Goal: Use online tool/utility

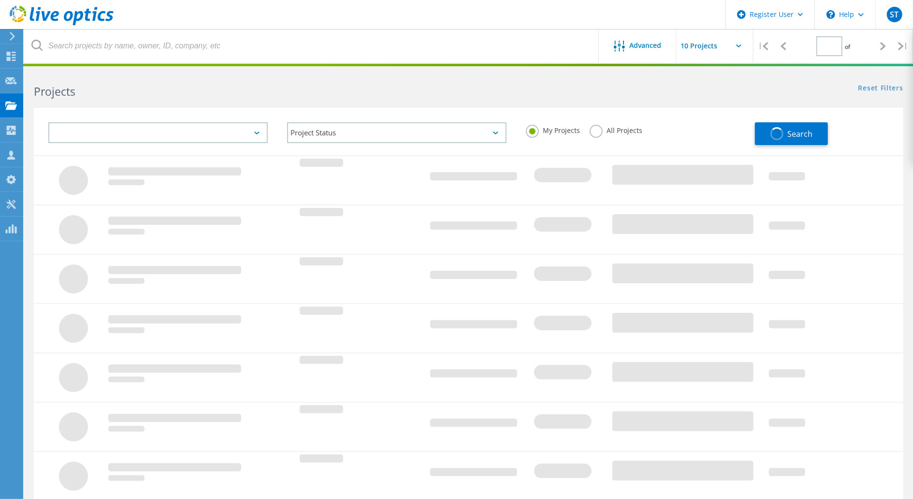
type input "1"
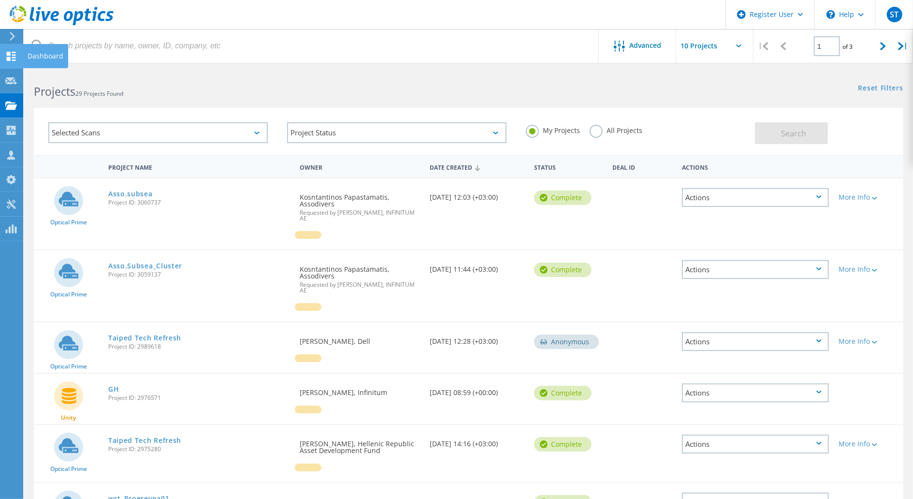
click at [28, 54] on div "Dashboard" at bounding box center [46, 56] width 36 height 7
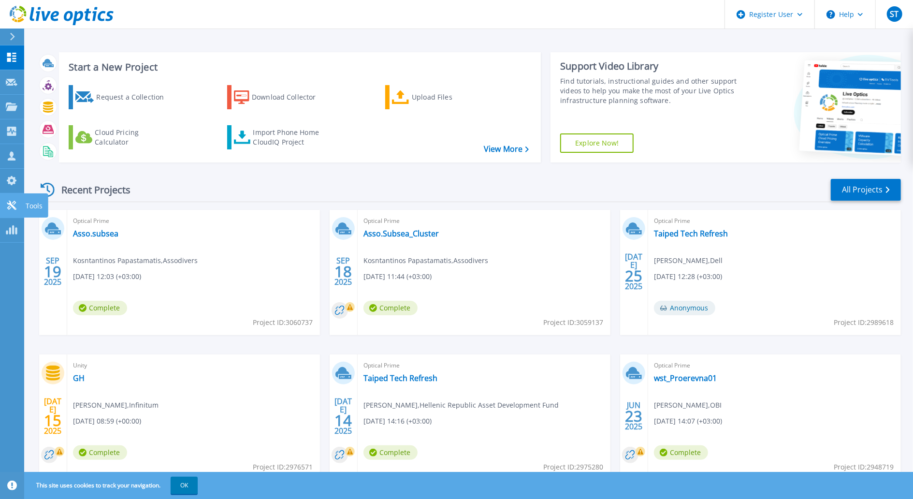
click at [8, 202] on icon at bounding box center [12, 204] width 12 height 9
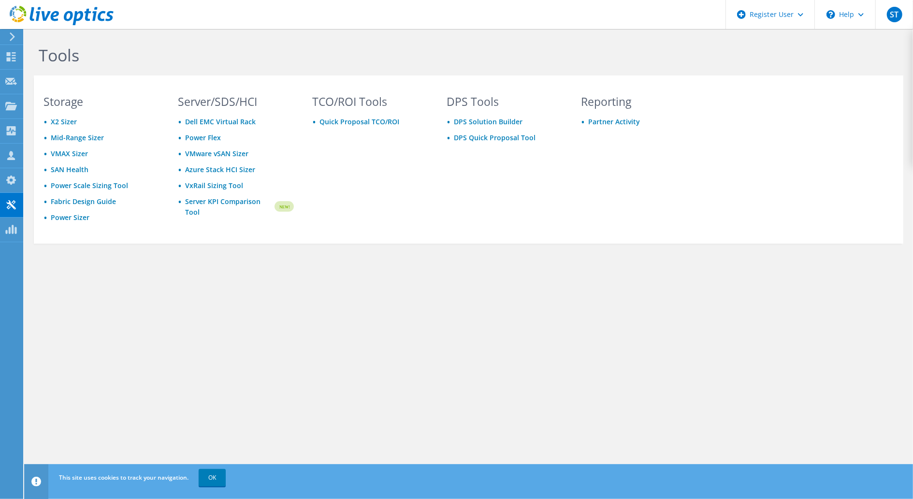
click at [72, 358] on div "Tools Storage X2 Sizer Mid-Range Sizer VMAX Sizer SAN Health Power Scale Sizing…" at bounding box center [468, 264] width 888 height 470
click at [242, 202] on link "Server KPI Comparison Tool" at bounding box center [229, 206] width 88 height 21
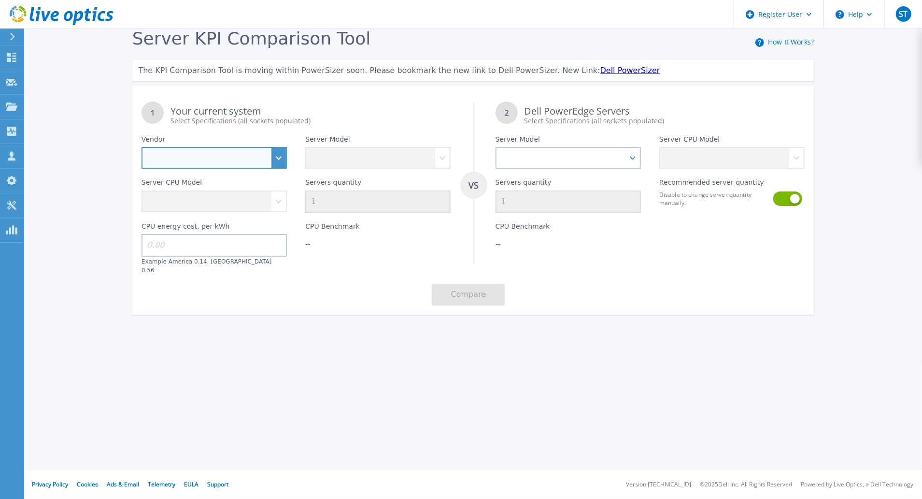
click at [268, 157] on select "Dell HPE Lenovo Supermicro" at bounding box center [214, 158] width 145 height 22
select select "Dell"
click at [142, 147] on select "Dell HPE Lenovo Supermicro" at bounding box center [214, 158] width 145 height 22
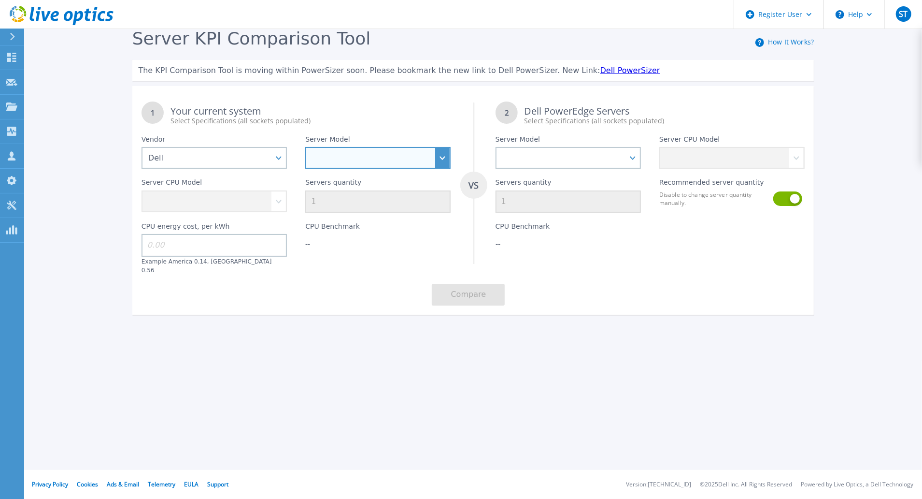
click at [399, 156] on select "PowerEdge C6520 PowerEdge C6525 PowerEdge HS5610 PowerEdge HS5620 PowerEdge R24…" at bounding box center [377, 158] width 145 height 22
select select "PowerEdge R540"
click at [305, 147] on select "PowerEdge C6520 PowerEdge C6525 PowerEdge HS5610 PowerEdge HS5620 PowerEdge R24…" at bounding box center [377, 158] width 145 height 22
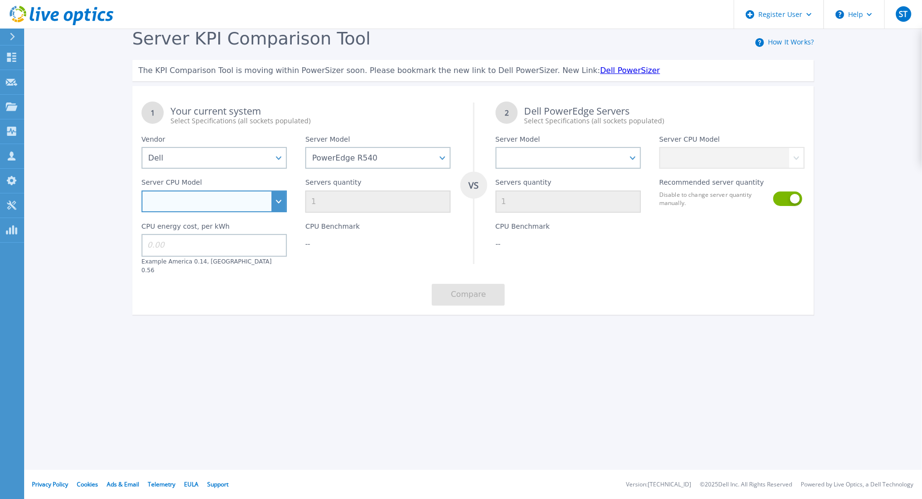
click at [273, 200] on select "Intel Xeon Bronze 3104 1.7GHz Intel Xeon Bronze 3106 1.7GHz Intel Xeon Bronze 3…" at bounding box center [214, 201] width 145 height 22
select select "335041"
click at [142, 190] on select "Intel Xeon Bronze 3104 1.7GHz Intel Xeon Bronze 3106 1.7GHz Intel Xeon Bronze 3…" at bounding box center [214, 201] width 145 height 22
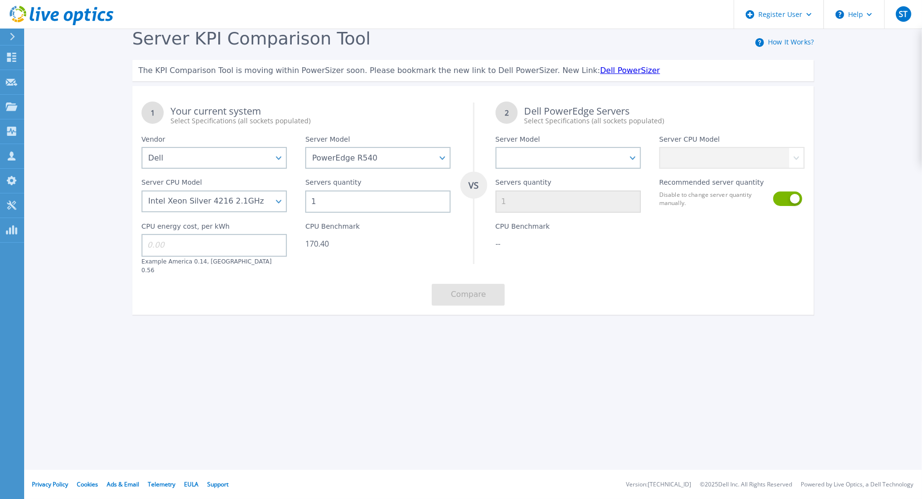
click at [561, 174] on div "Servers quantity 1" at bounding box center [568, 191] width 164 height 44
click at [571, 157] on select "PowerEdge C6520 PowerEdge C6525 PowerEdge HS5610 PowerEdge HS5620 PowerEdge R24…" at bounding box center [568, 158] width 145 height 22
select select "PowerEdge R670"
click at [496, 147] on select "PowerEdge C6520 PowerEdge C6525 PowerEdge HS5610 PowerEdge HS5620 PowerEdge R24…" at bounding box center [568, 158] width 145 height 22
click at [716, 156] on select "Intel Xeon 6710E 2.4GHz Intel Xeon 6740E 2.4GHz Intel Xeon 6756E 1.8GHz Intel X…" at bounding box center [731, 158] width 145 height 22
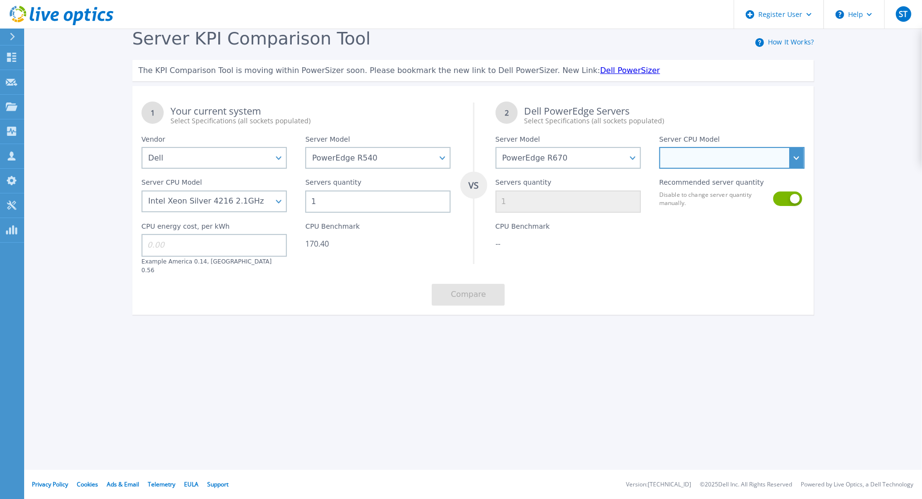
select select "336284"
click at [659, 147] on select "Intel Xeon 6710E 2.4GHz Intel Xeon 6740E 2.4GHz Intel Xeon 6756E 1.8GHz Intel X…" at bounding box center [731, 158] width 145 height 22
click at [355, 201] on input "1" at bounding box center [377, 201] width 145 height 22
drag, startPoint x: 340, startPoint y: 200, endPoint x: 231, endPoint y: 181, distance: 110.9
click at [229, 183] on div "1 Your current system Select Specifications (all sockets populated) VS 2 Dell P…" at bounding box center [473, 203] width 682 height 222
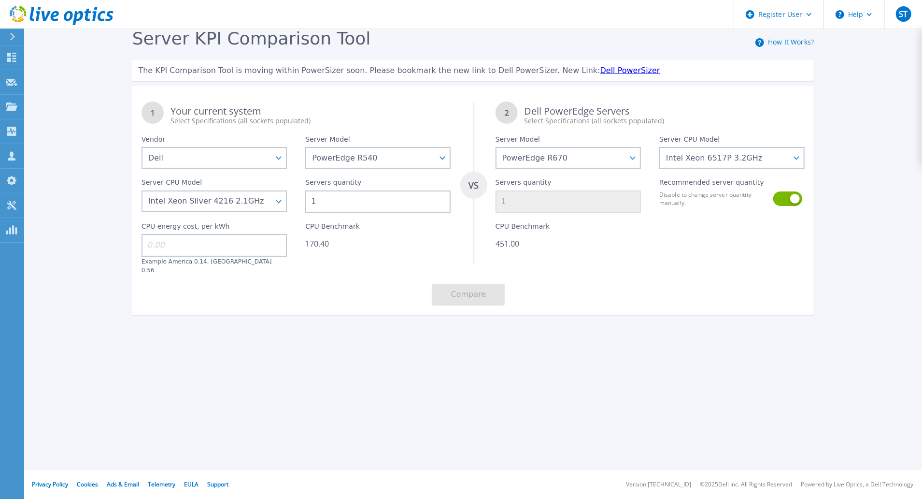
type input "4"
type input "2"
type input "4"
click at [592, 272] on div "1 Your current system Select Specifications (all sockets populated) VS 2 Dell P…" at bounding box center [473, 203] width 682 height 222
click at [781, 198] on button at bounding box center [787, 198] width 28 height 14
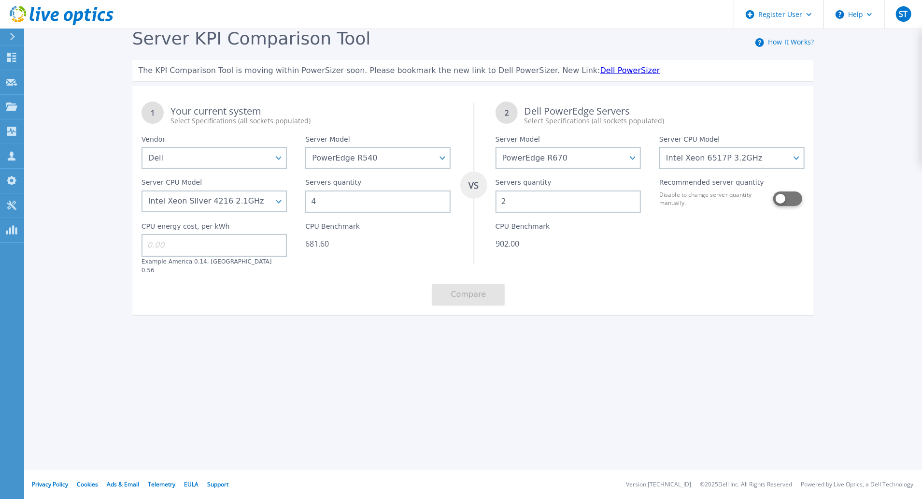
click at [794, 194] on button at bounding box center [787, 198] width 28 height 14
click at [601, 69] on link "Dell PowerSizer" at bounding box center [631, 70] width 60 height 9
